Goal: Information Seeking & Learning: Learn about a topic

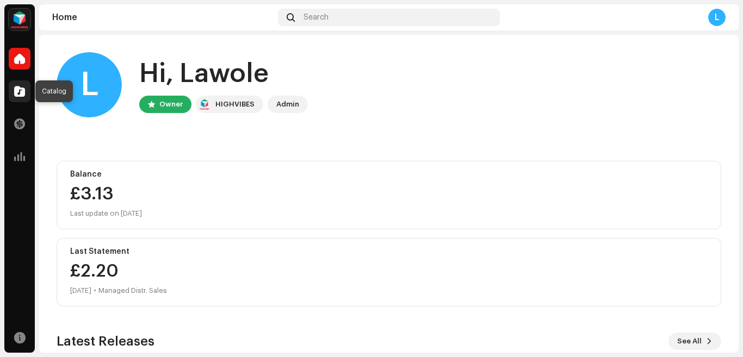
click at [20, 89] on span at bounding box center [19, 91] width 11 height 9
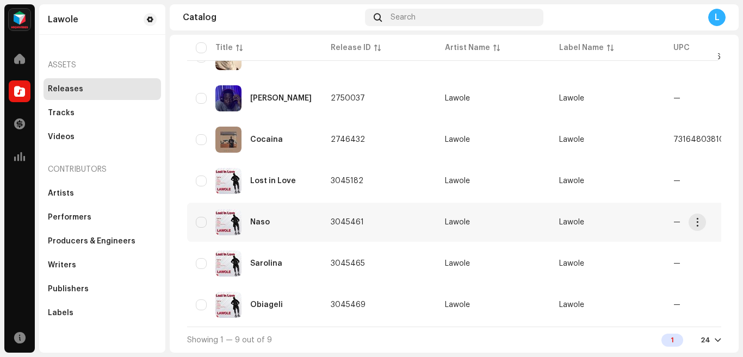
scroll to position [222, 0]
click at [249, 178] on div "Lost in Love" at bounding box center [254, 181] width 117 height 26
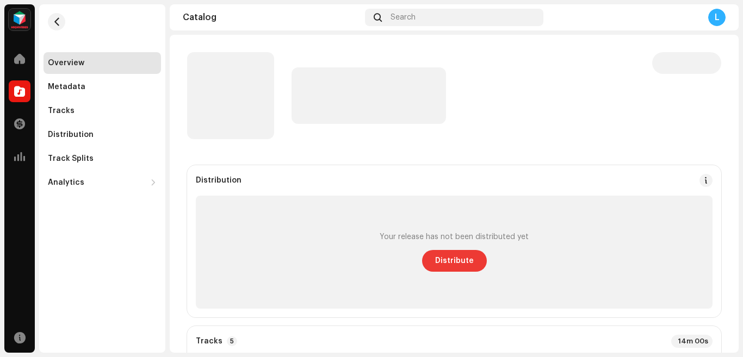
click at [459, 264] on span "Distribute" at bounding box center [454, 261] width 39 height 22
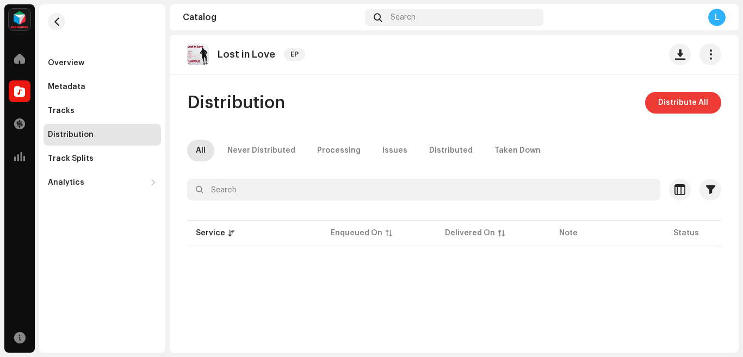
click at [663, 108] on span "Distribute All" at bounding box center [683, 103] width 50 height 22
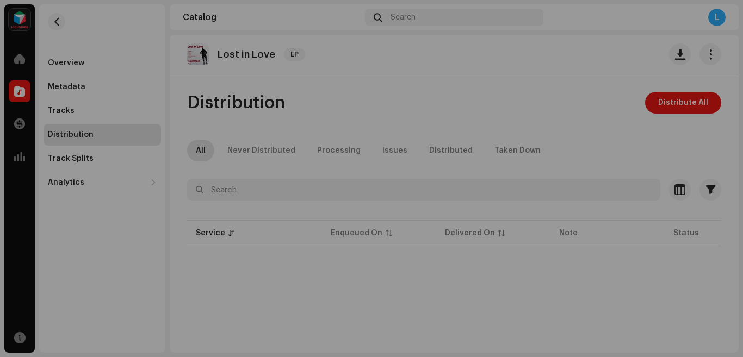
click at [577, 142] on div "Not Eligible For Distribution The selected services are not eligible for distri…" at bounding box center [371, 178] width 743 height 357
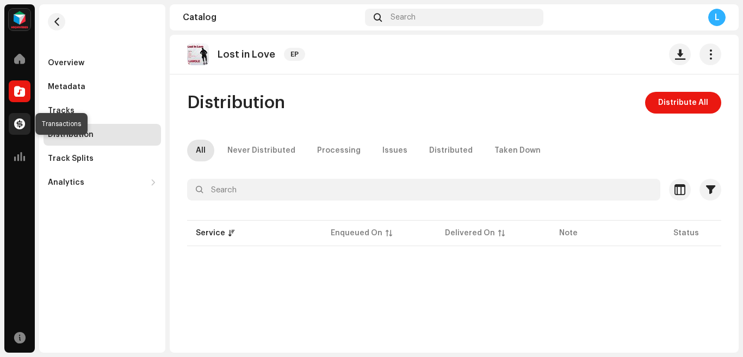
click at [21, 124] on span at bounding box center [19, 124] width 11 height 9
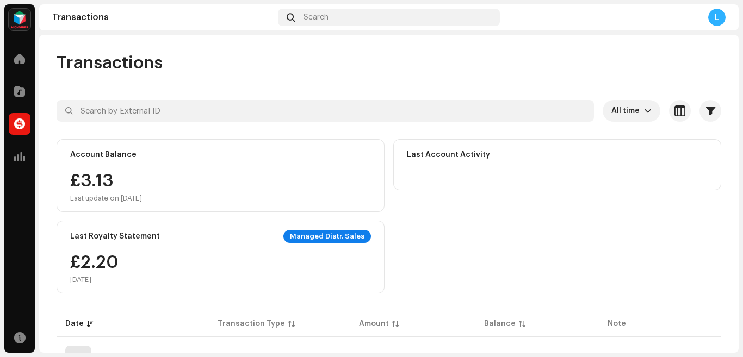
click at [166, 178] on div "£3.13 Last update on [DATE]" at bounding box center [220, 187] width 301 height 30
click at [23, 61] on span at bounding box center [19, 58] width 11 height 9
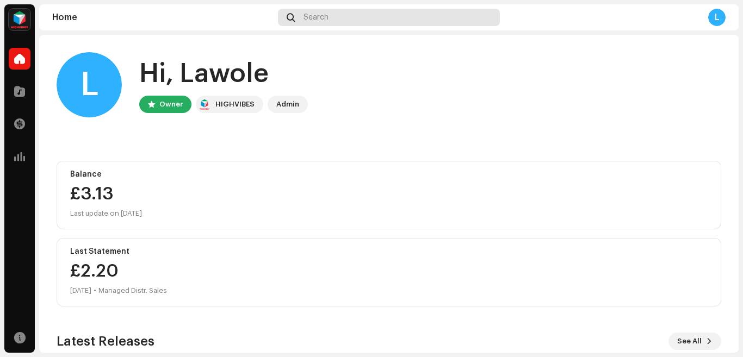
click at [398, 14] on div "Search" at bounding box center [388, 17] width 221 height 17
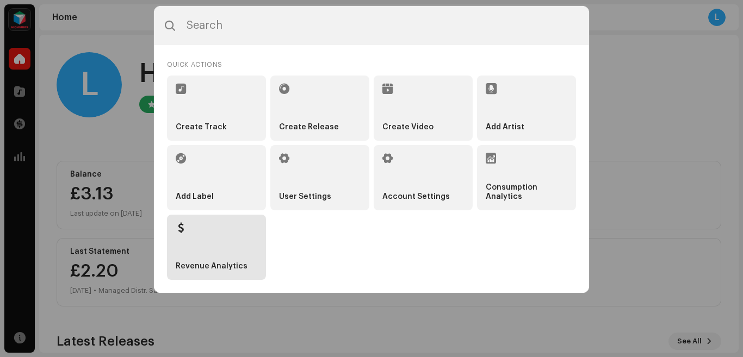
click at [195, 239] on li "Revenue Analytics" at bounding box center [216, 247] width 99 height 65
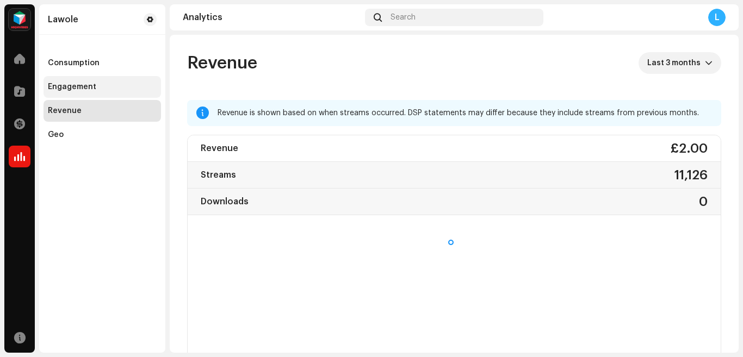
click at [83, 85] on div "Engagement" at bounding box center [72, 87] width 48 height 9
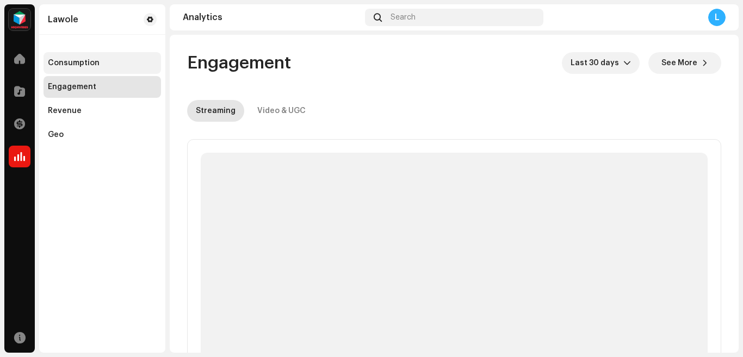
click at [87, 59] on div "Consumption" at bounding box center [74, 63] width 52 height 9
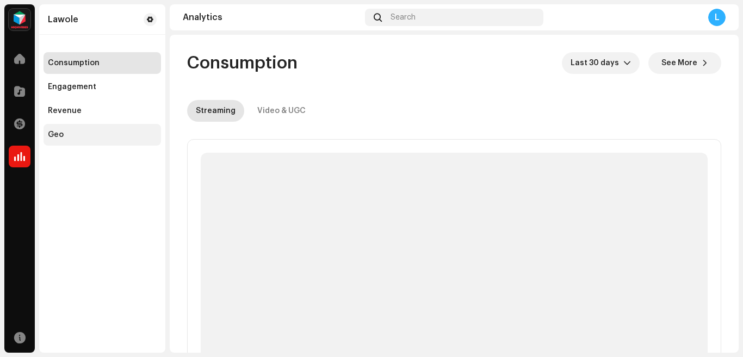
click at [80, 141] on div "Geo" at bounding box center [102, 135] width 117 height 22
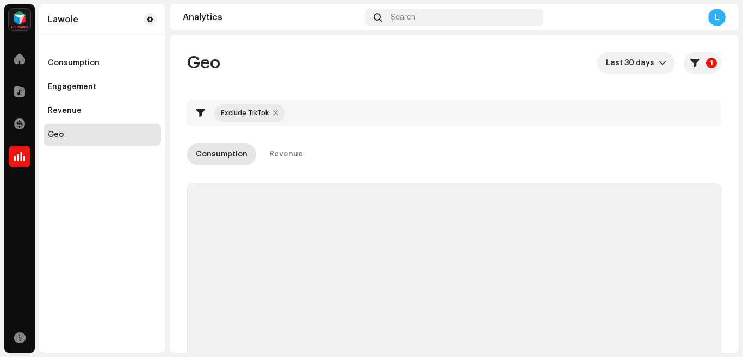
checkbox input "true"
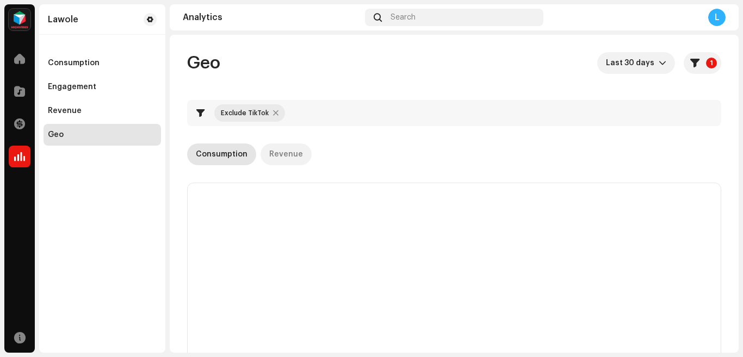
click at [284, 157] on div "Revenue" at bounding box center [286, 155] width 34 height 22
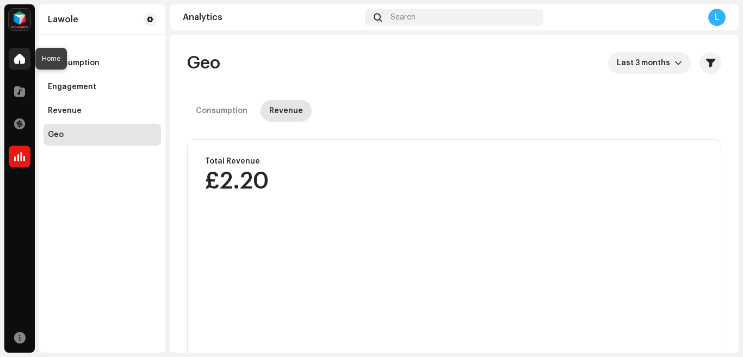
click at [20, 58] on span at bounding box center [19, 58] width 11 height 9
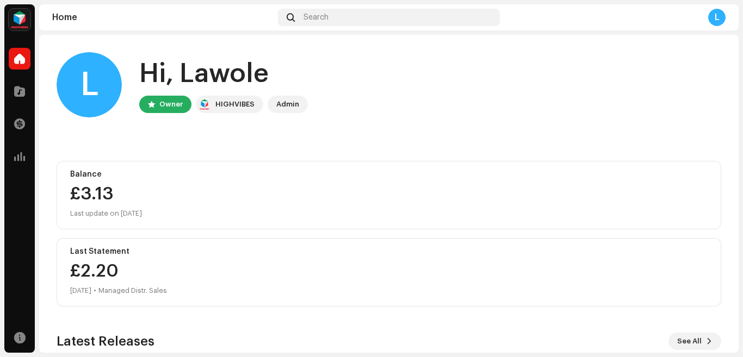
click at [20, 58] on span at bounding box center [19, 58] width 11 height 9
click at [172, 108] on div "Owner" at bounding box center [170, 104] width 23 height 13
click at [246, 105] on div "HIGHVIBES" at bounding box center [234, 104] width 39 height 13
click at [298, 105] on div "Admin" at bounding box center [288, 104] width 40 height 17
click at [23, 22] on img at bounding box center [20, 20] width 22 height 22
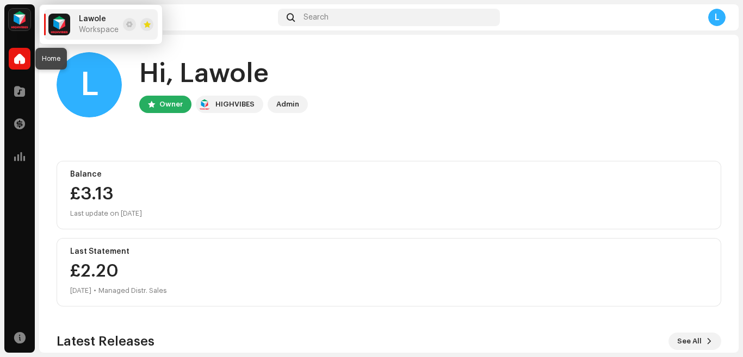
click at [11, 64] on div at bounding box center [20, 59] width 22 height 22
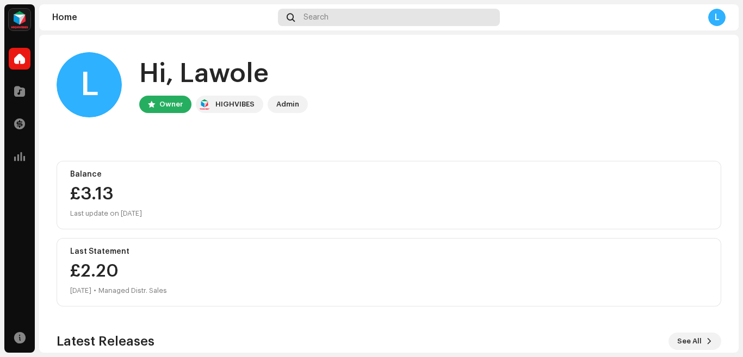
click at [322, 20] on span "Search" at bounding box center [315, 17] width 25 height 9
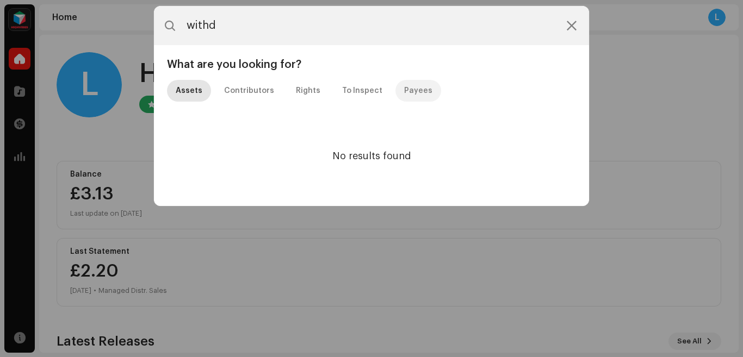
type input "withd"
click at [406, 91] on div "Payees" at bounding box center [418, 91] width 28 height 22
drag, startPoint x: 376, startPoint y: 101, endPoint x: 369, endPoint y: 101, distance: 7.1
click at [375, 101] on div "Assets Contributors Rights To Inspect Payees" at bounding box center [371, 91] width 409 height 22
click at [356, 98] on div "To Inspect" at bounding box center [362, 91] width 40 height 22
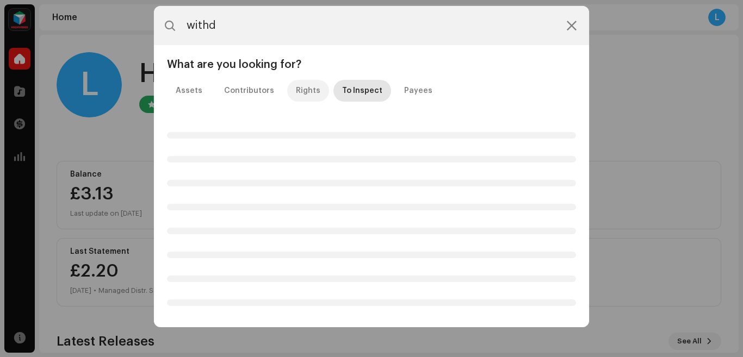
click at [296, 91] on div "Rights" at bounding box center [308, 91] width 24 height 22
click at [252, 91] on div "Contributors" at bounding box center [249, 91] width 50 height 22
click at [567, 26] on icon at bounding box center [572, 25] width 10 height 9
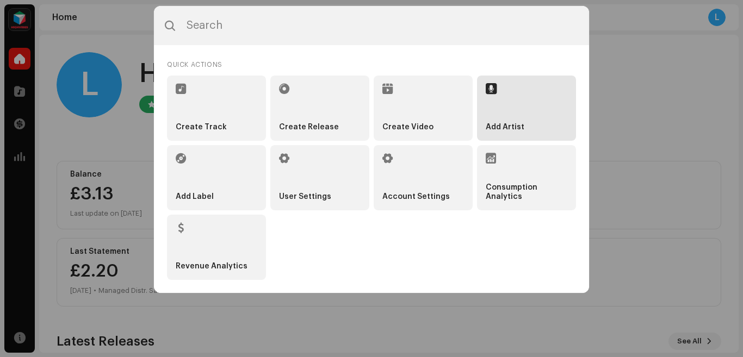
click at [515, 123] on strong "Add Artist" at bounding box center [505, 127] width 39 height 9
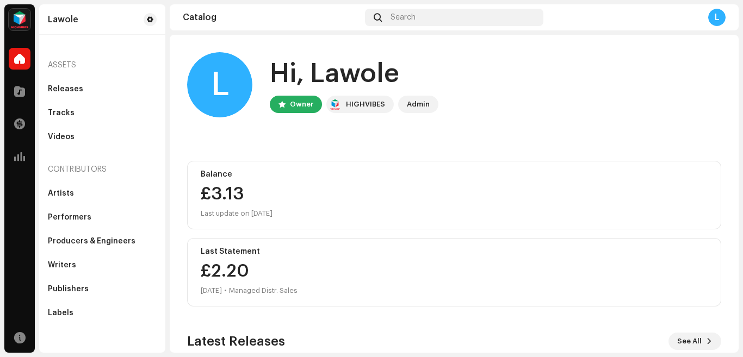
click at [413, 103] on div "Admin" at bounding box center [418, 104] width 23 height 13
click at [69, 191] on div "Artists" at bounding box center [61, 193] width 26 height 9
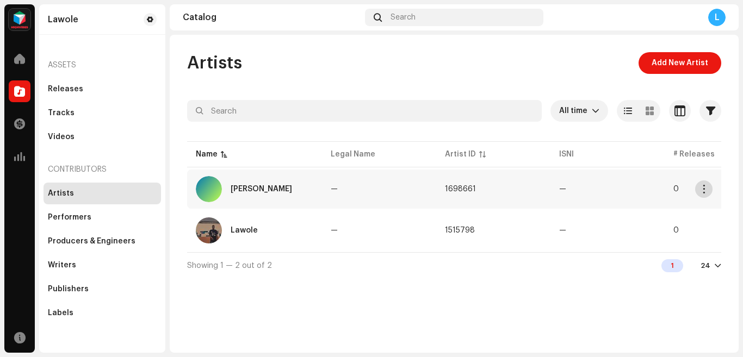
click at [706, 189] on span "button" at bounding box center [704, 189] width 8 height 9
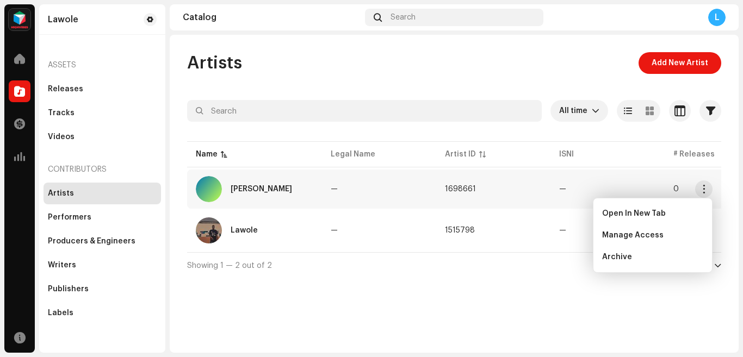
click at [337, 196] on td "—" at bounding box center [379, 189] width 114 height 39
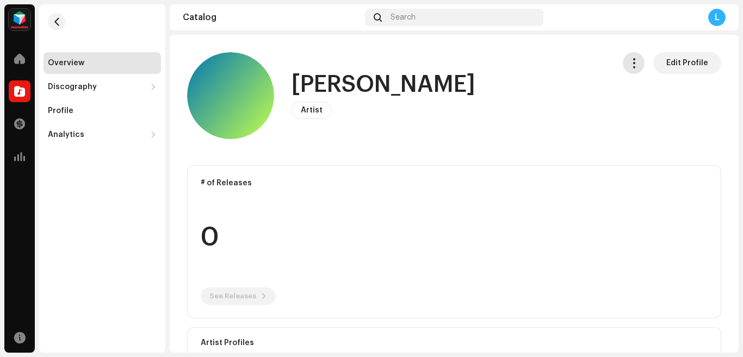
click at [629, 65] on span "button" at bounding box center [634, 63] width 10 height 9
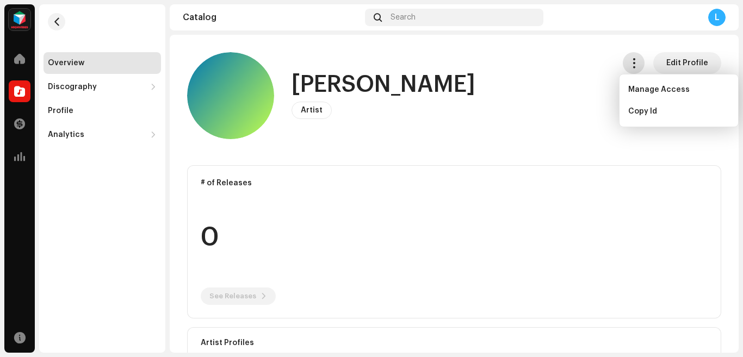
click at [629, 65] on span "button" at bounding box center [634, 63] width 10 height 9
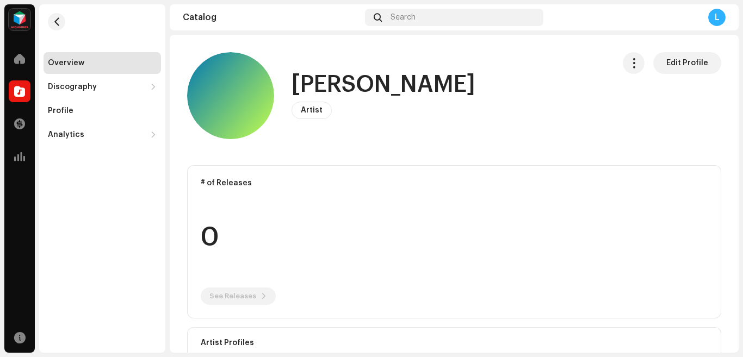
click at [717, 12] on div "L" at bounding box center [716, 17] width 17 height 17
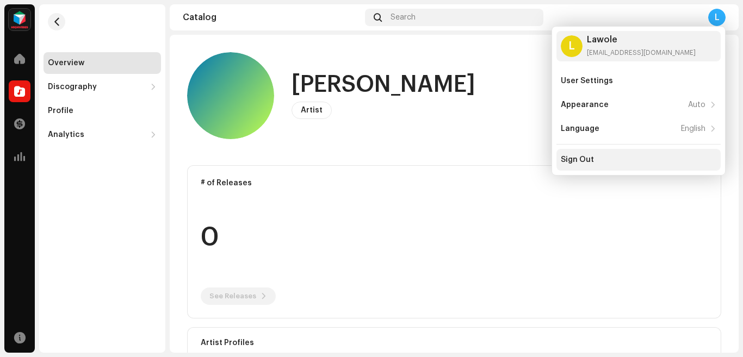
click at [585, 163] on div "Sign Out" at bounding box center [577, 160] width 33 height 9
